Goal: Task Accomplishment & Management: Manage account settings

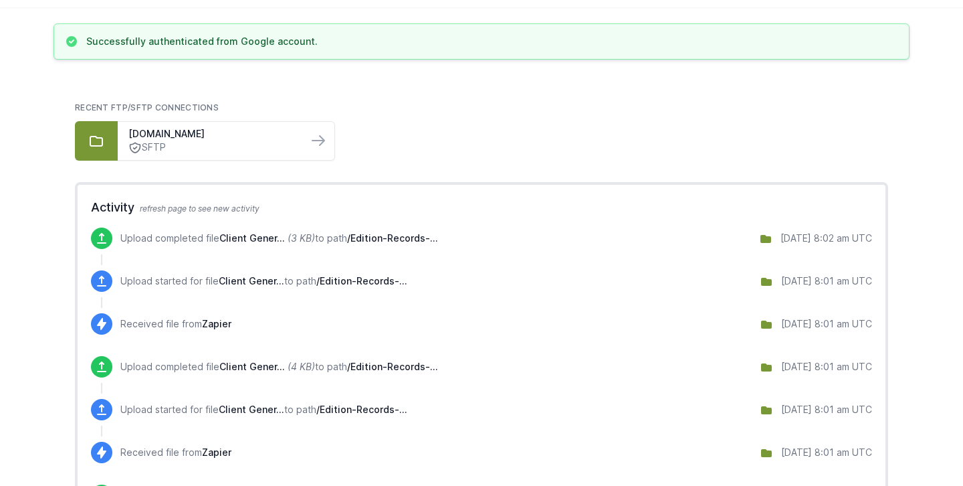
scroll to position [87, 0]
click at [251, 156] on div "Secure.properweb.co.uk SFTP" at bounding box center [213, 140] width 190 height 38
click at [230, 139] on link "[DOMAIN_NAME]" at bounding box center [212, 132] width 169 height 13
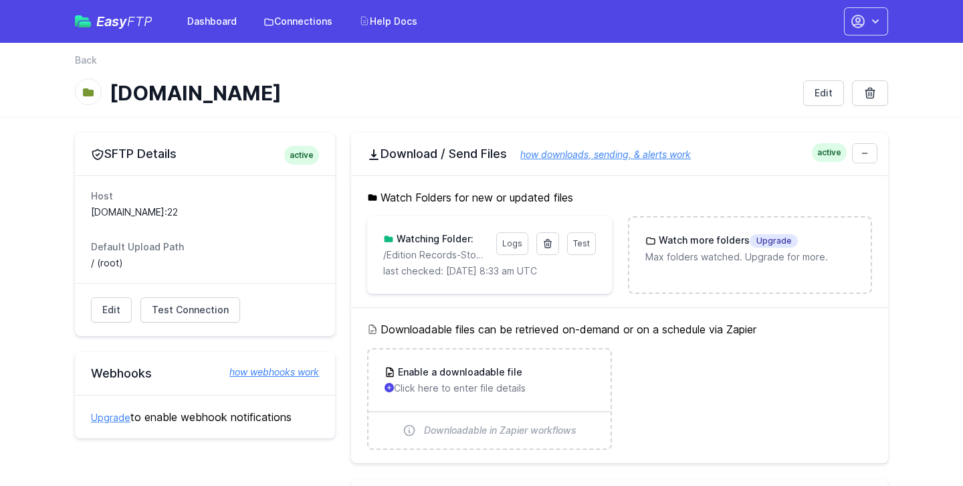
click at [430, 264] on p "last checked: [DATE] 8:33 am UTC" at bounding box center [489, 270] width 212 height 13
click at [107, 317] on link "Edit" at bounding box center [111, 309] width 41 height 25
